Goal: Task Accomplishment & Management: Use online tool/utility

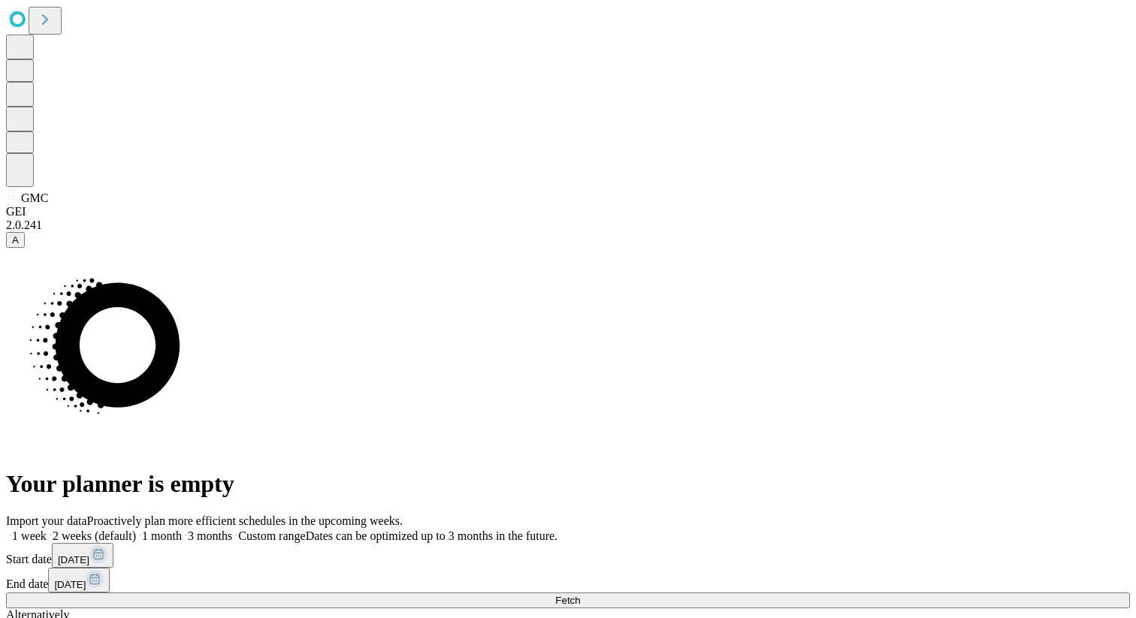
click at [89, 555] on span "09-03-2025" at bounding box center [74, 560] width 32 height 11
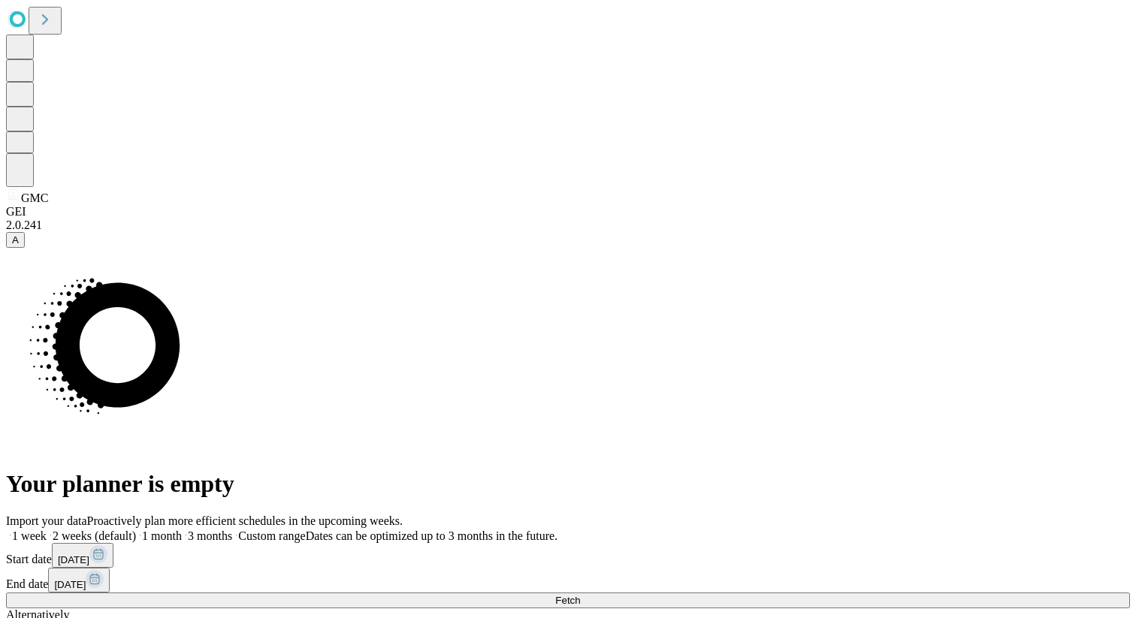
click at [1066, 515] on div "Import your data Proactively plan more efficient schedules in the upcoming week…" at bounding box center [568, 591] width 1124 height 153
click at [963, 593] on button "Fetch" at bounding box center [568, 601] width 1124 height 16
